Goal: Task Accomplishment & Management: Use online tool/utility

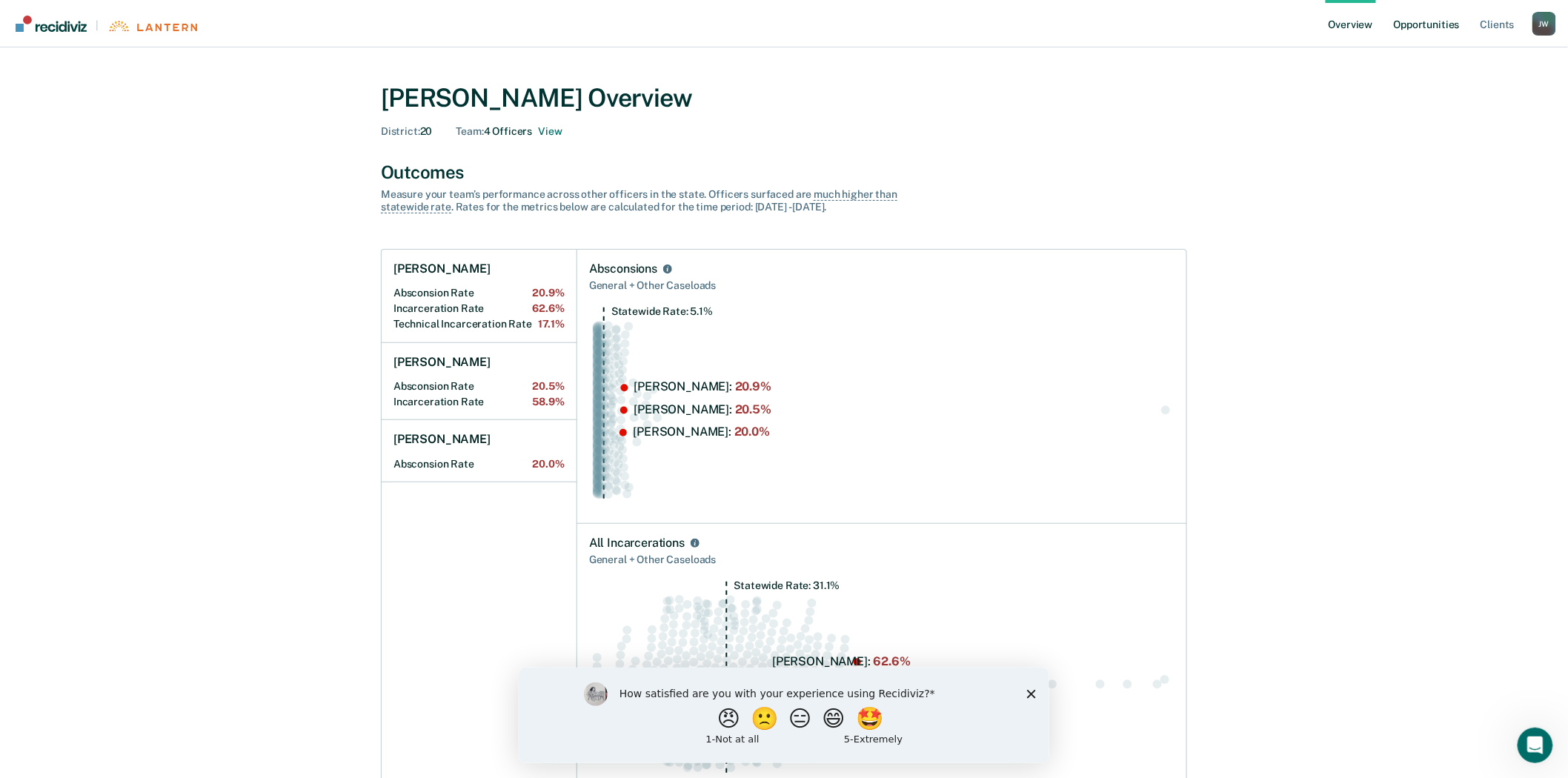
click at [1401, 25] on link "Opportunities" at bounding box center [1426, 24] width 72 height 47
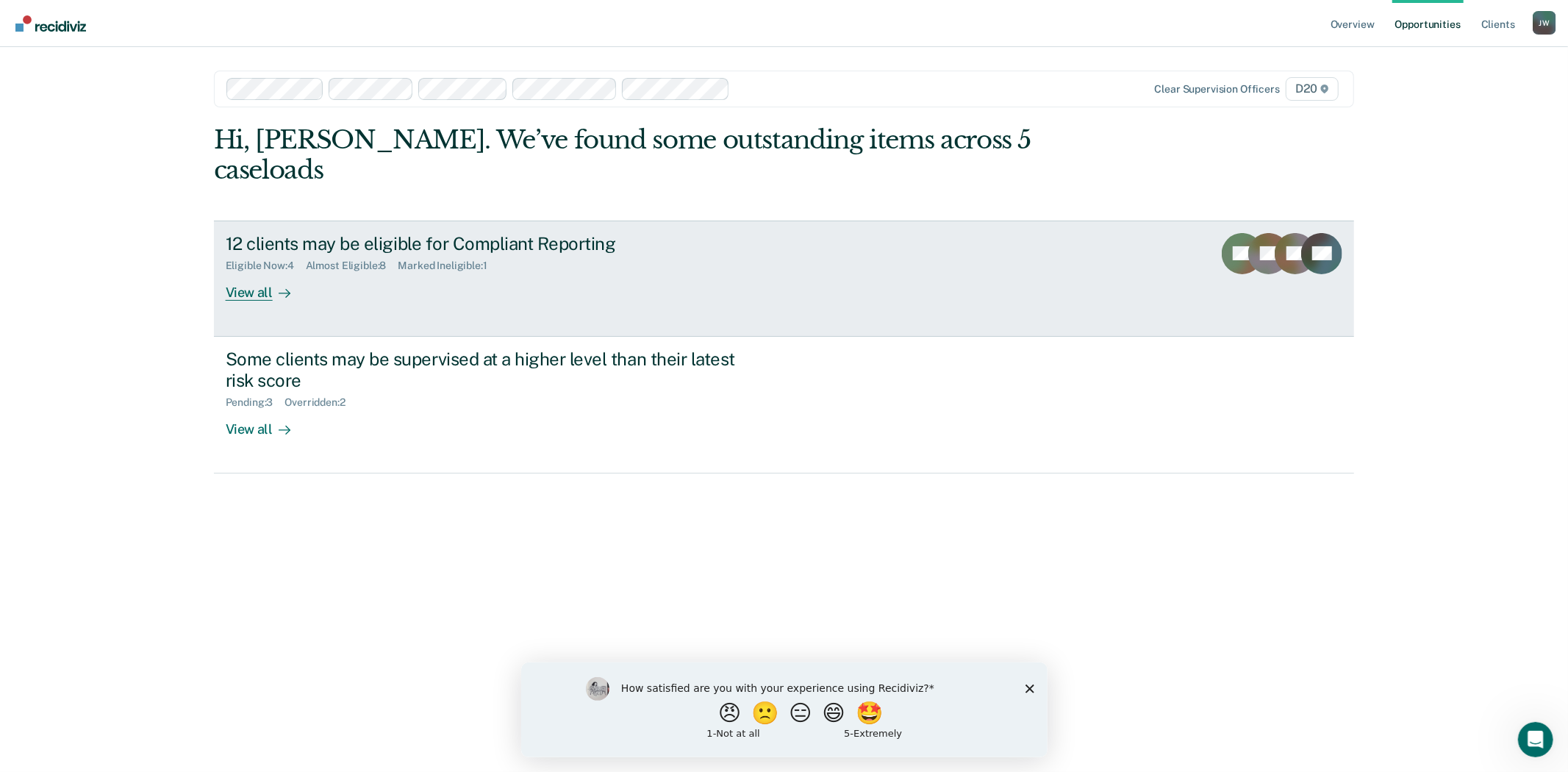
click at [263, 272] on div "View all" at bounding box center [267, 286] width 82 height 29
